Goal: Use online tool/utility: Utilize a website feature to perform a specific function

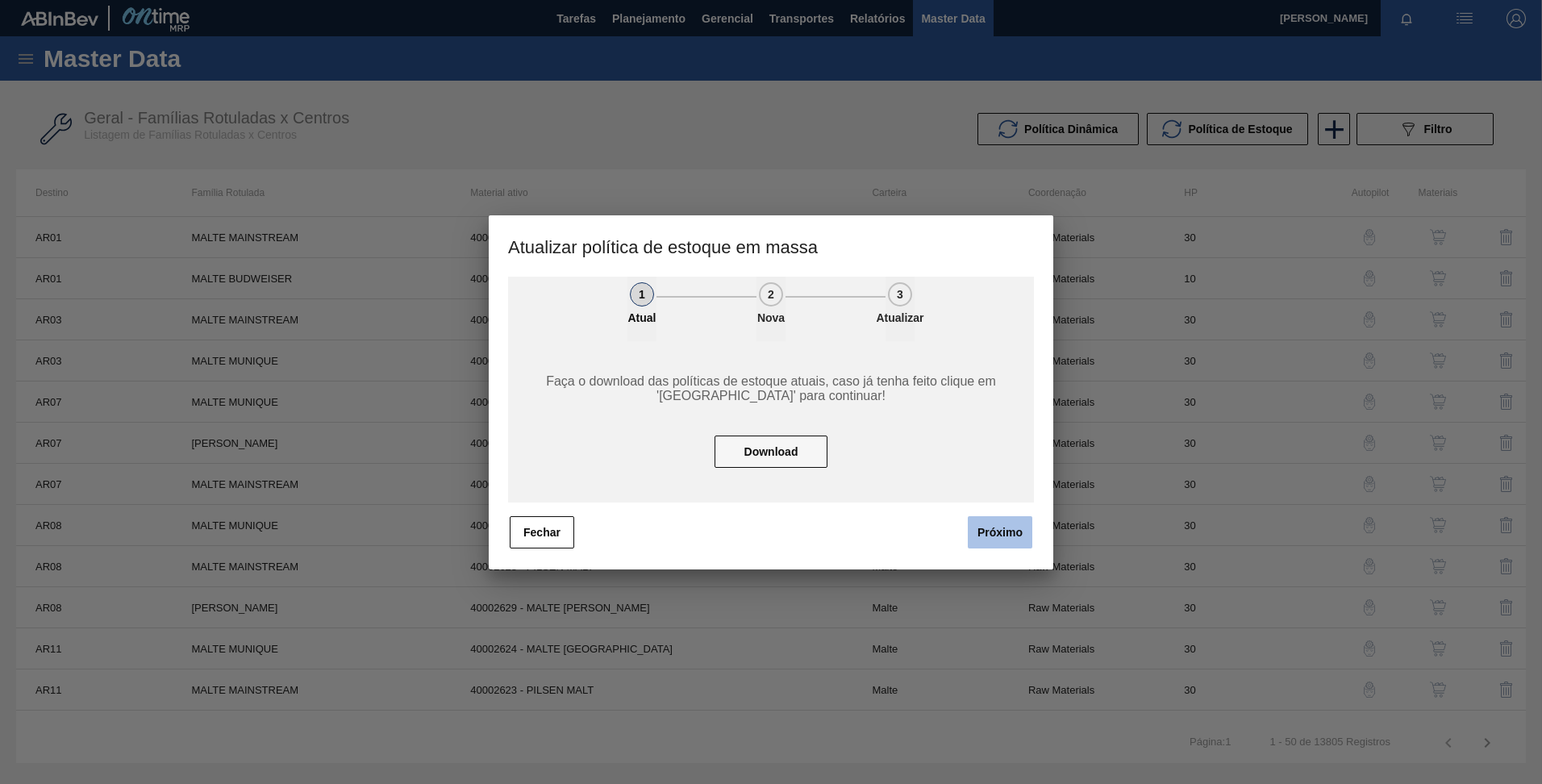
click at [990, 533] on button "Próximo" at bounding box center [999, 532] width 64 height 33
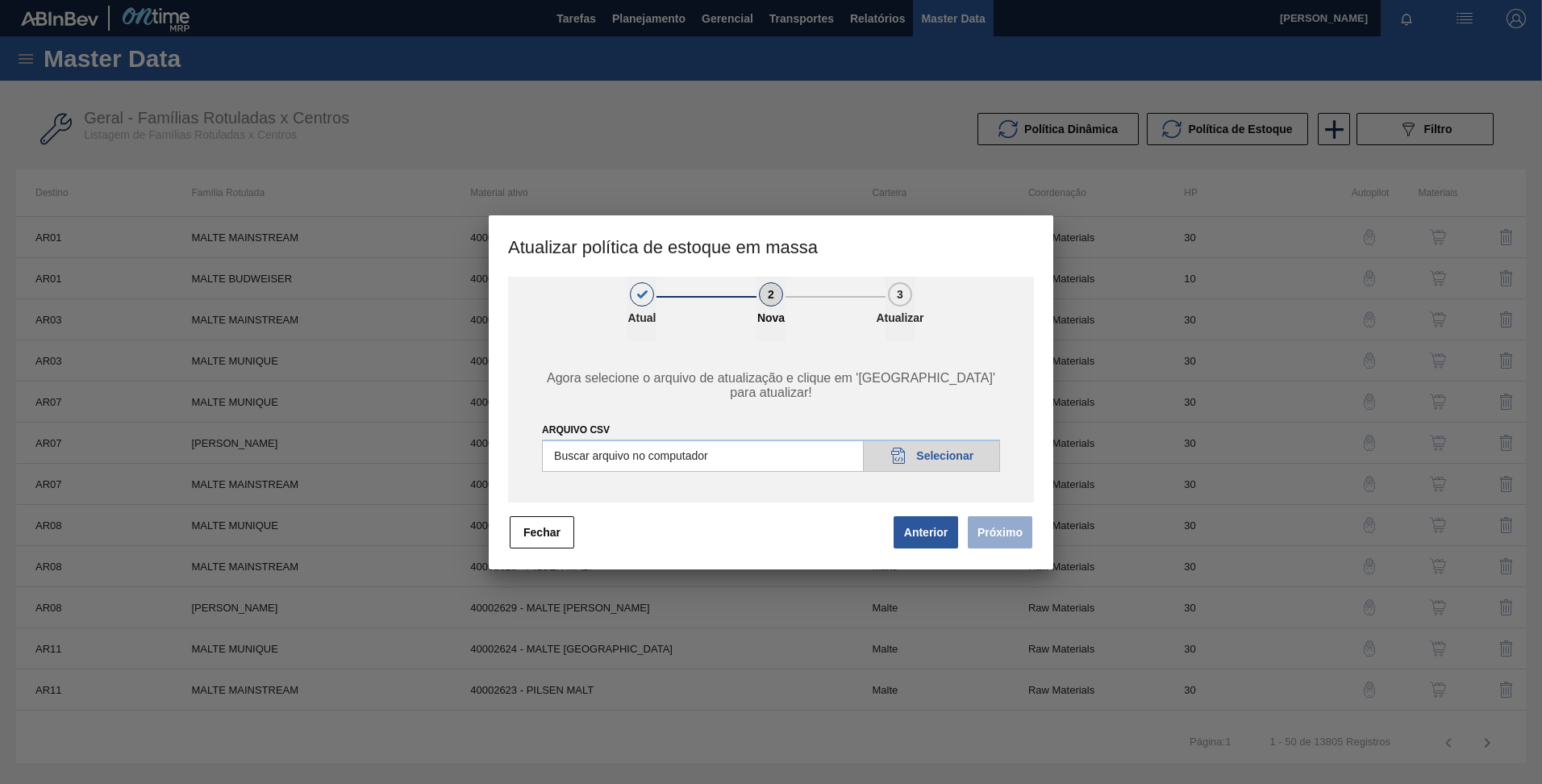
click at [936, 452] on input "ARQUIVO CSV" at bounding box center [771, 455] width 458 height 33
type input "C:\fakepath\POLITICA_DE_ESTOQUE_20250908_210134.csv"
click at [1006, 531] on button "Próximo" at bounding box center [999, 532] width 64 height 33
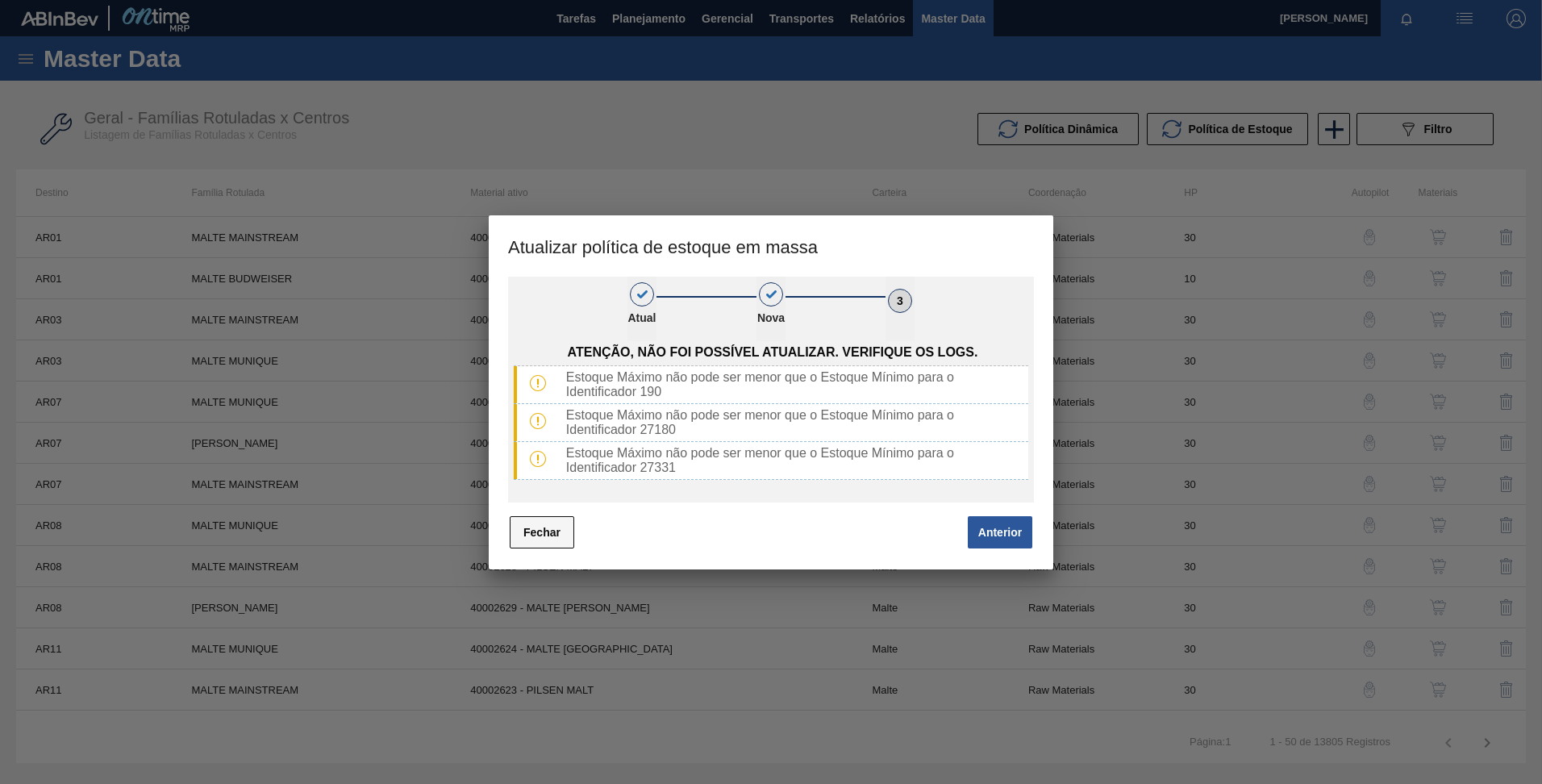
click at [536, 539] on button "Fechar" at bounding box center [541, 532] width 64 height 33
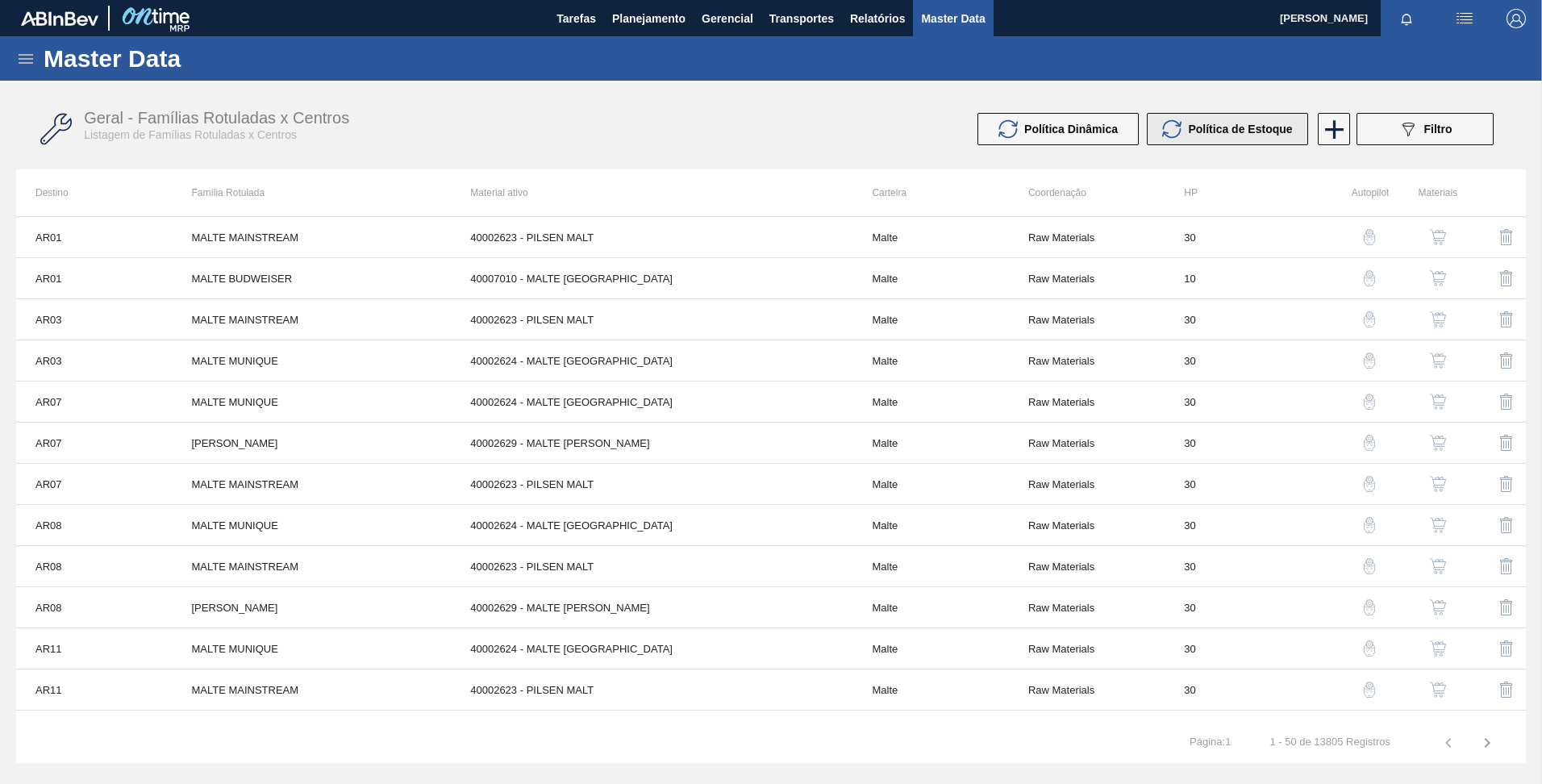
click at [1177, 133] on icon at bounding box center [1173, 129] width 20 height 20
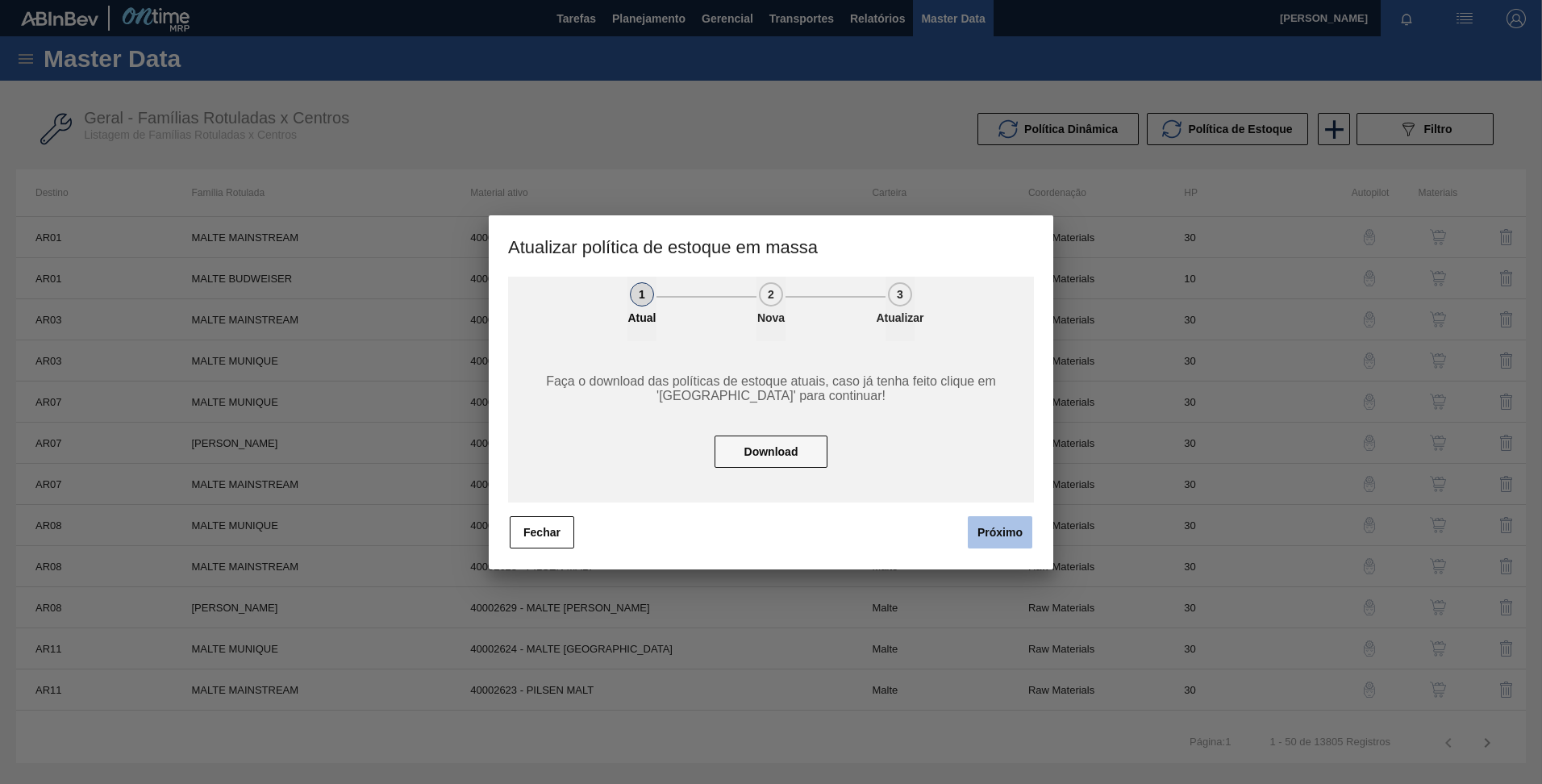
click at [991, 522] on button "Próximo" at bounding box center [999, 532] width 64 height 33
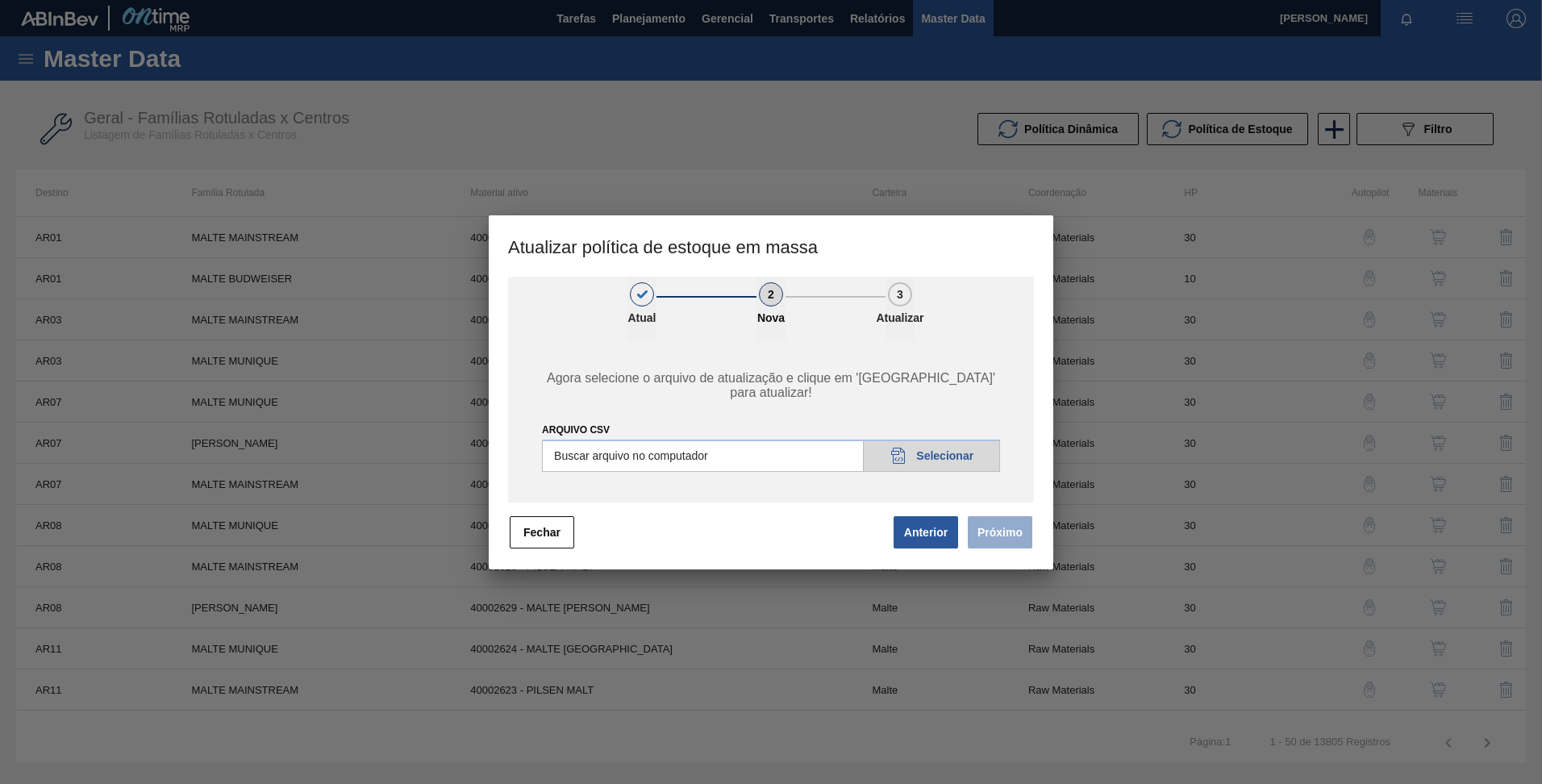
click at [909, 439] on input "ARQUIVO CSV" at bounding box center [771, 455] width 458 height 33
click at [942, 442] on input "ARQUIVO CSV" at bounding box center [771, 455] width 458 height 33
type input "C:\fakepath\POLITICA_DE_ESTOQUE_20250908_210134.csv"
click at [1018, 521] on button "Próximo" at bounding box center [999, 532] width 64 height 33
